Goal: Task Accomplishment & Management: Use online tool/utility

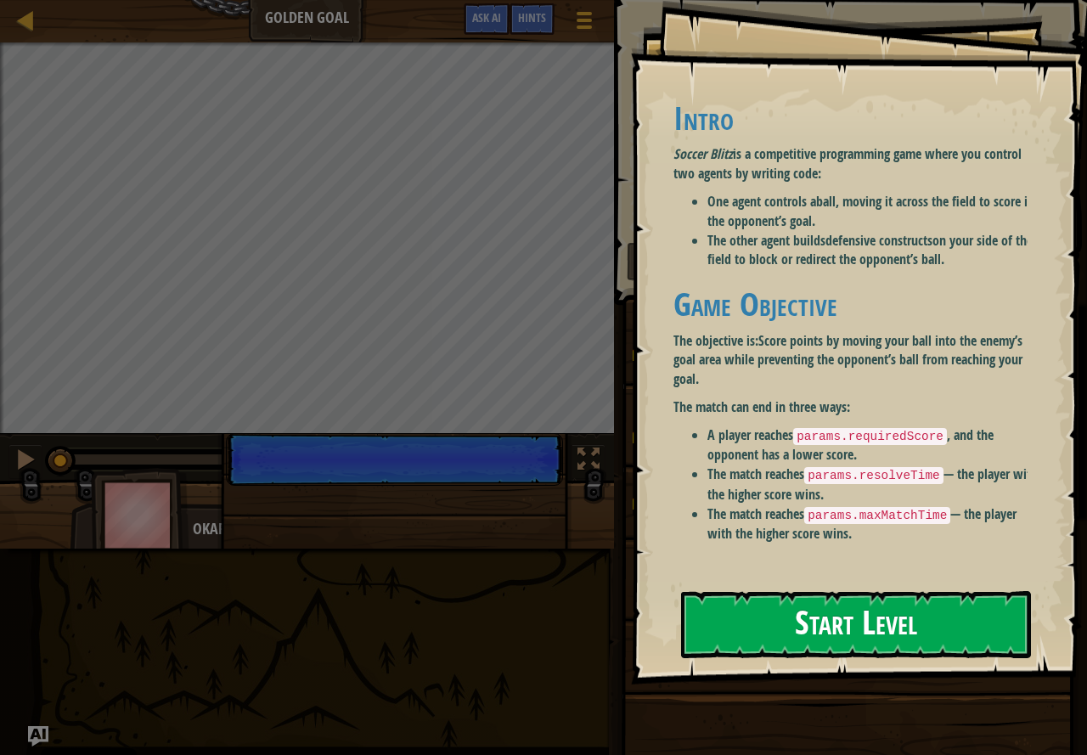
click at [844, 622] on button "Start Level" at bounding box center [856, 624] width 350 height 67
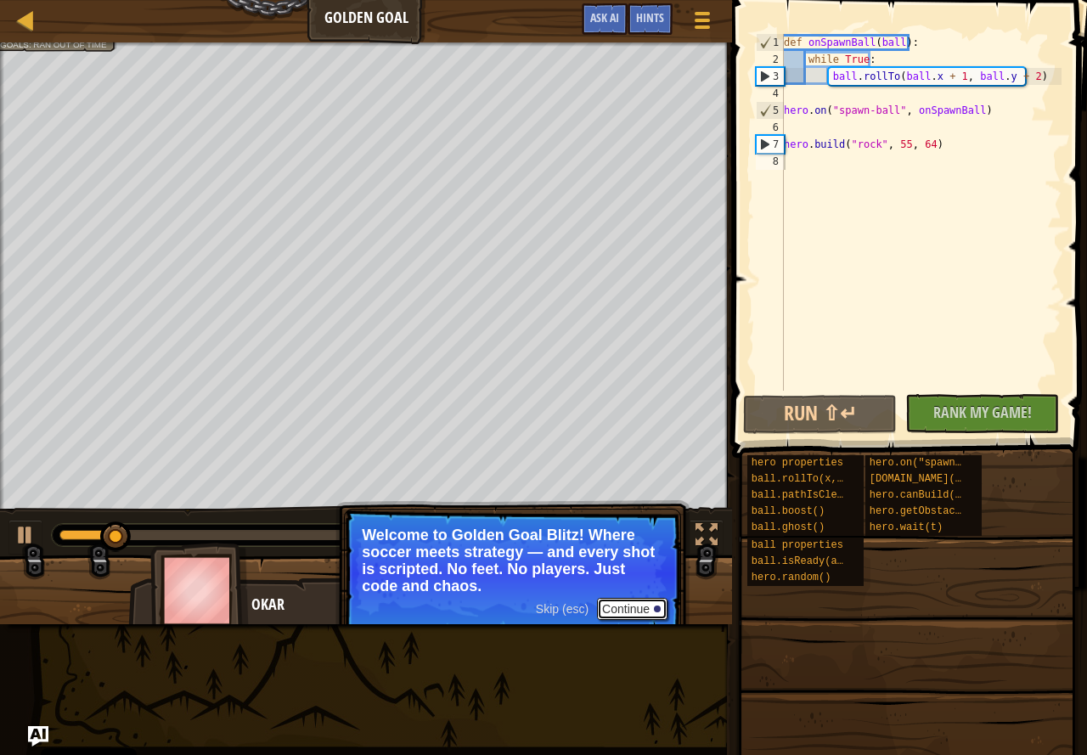
click at [628, 608] on button "Continue" at bounding box center [632, 609] width 70 height 22
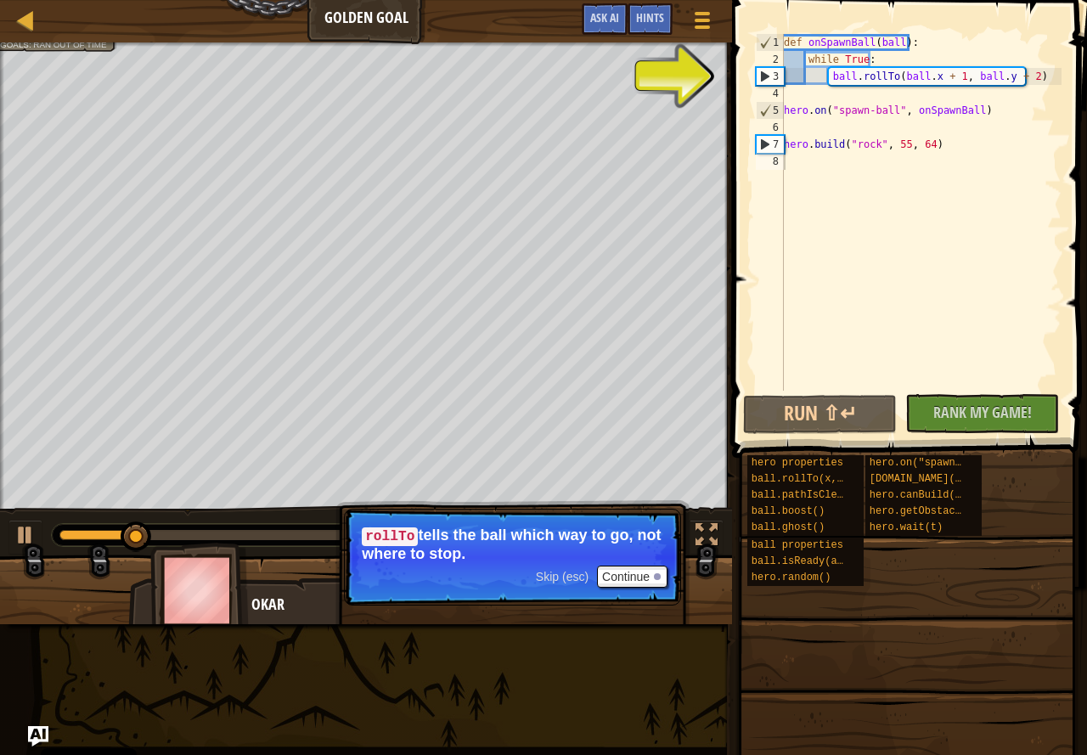
click at [10, 18] on div "Ladder Golden Goal Game Menu Done Hints Ask AI" at bounding box center [366, 21] width 732 height 42
click at [11, 19] on div "Ladder Golden Goal Game Menu Done Hints Ask AI" at bounding box center [366, 21] width 732 height 42
click at [21, 12] on div at bounding box center [25, 19] width 21 height 21
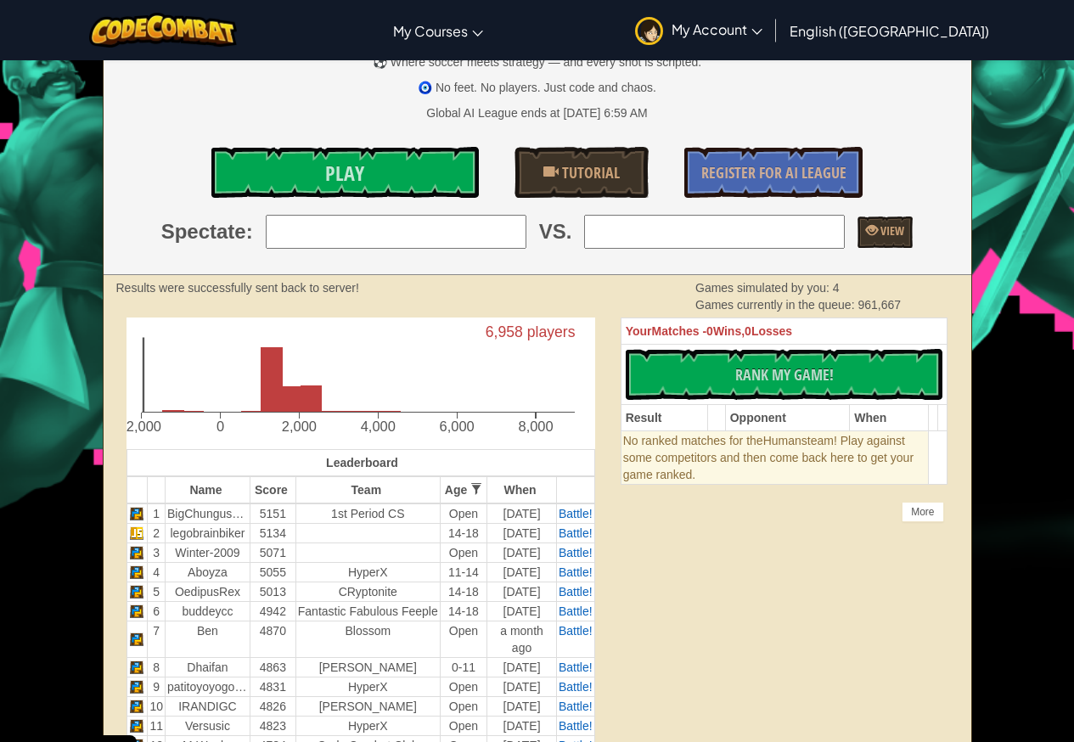
scroll to position [85, 0]
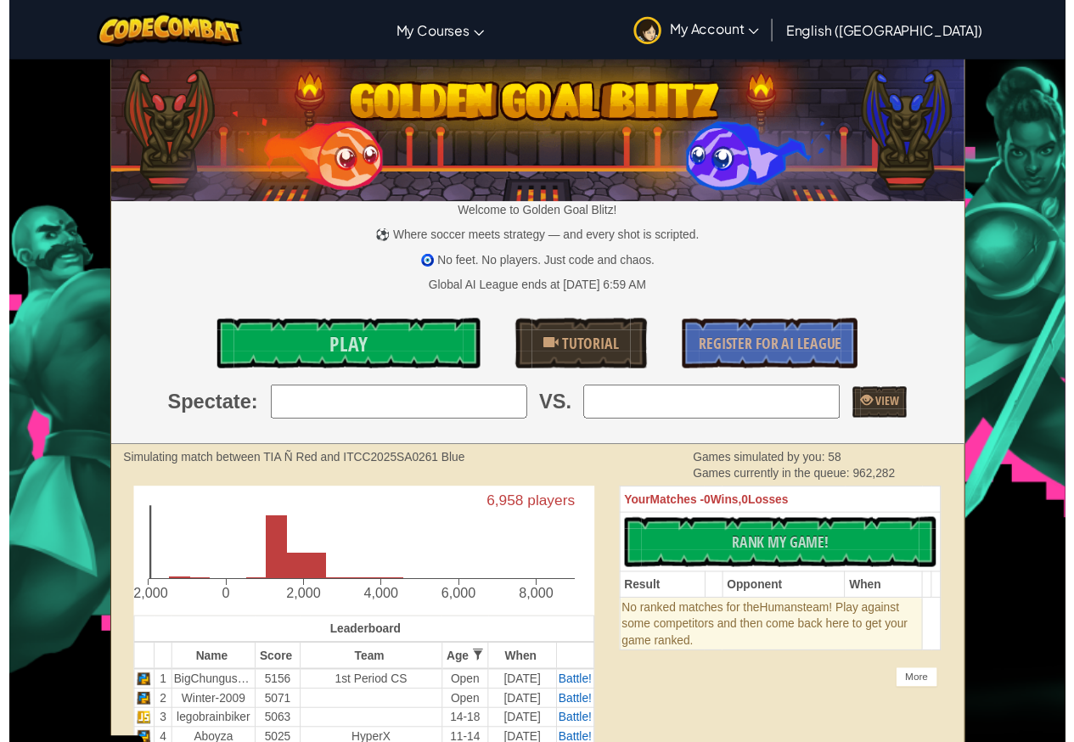
scroll to position [219, 0]
